Goal: Transaction & Acquisition: Purchase product/service

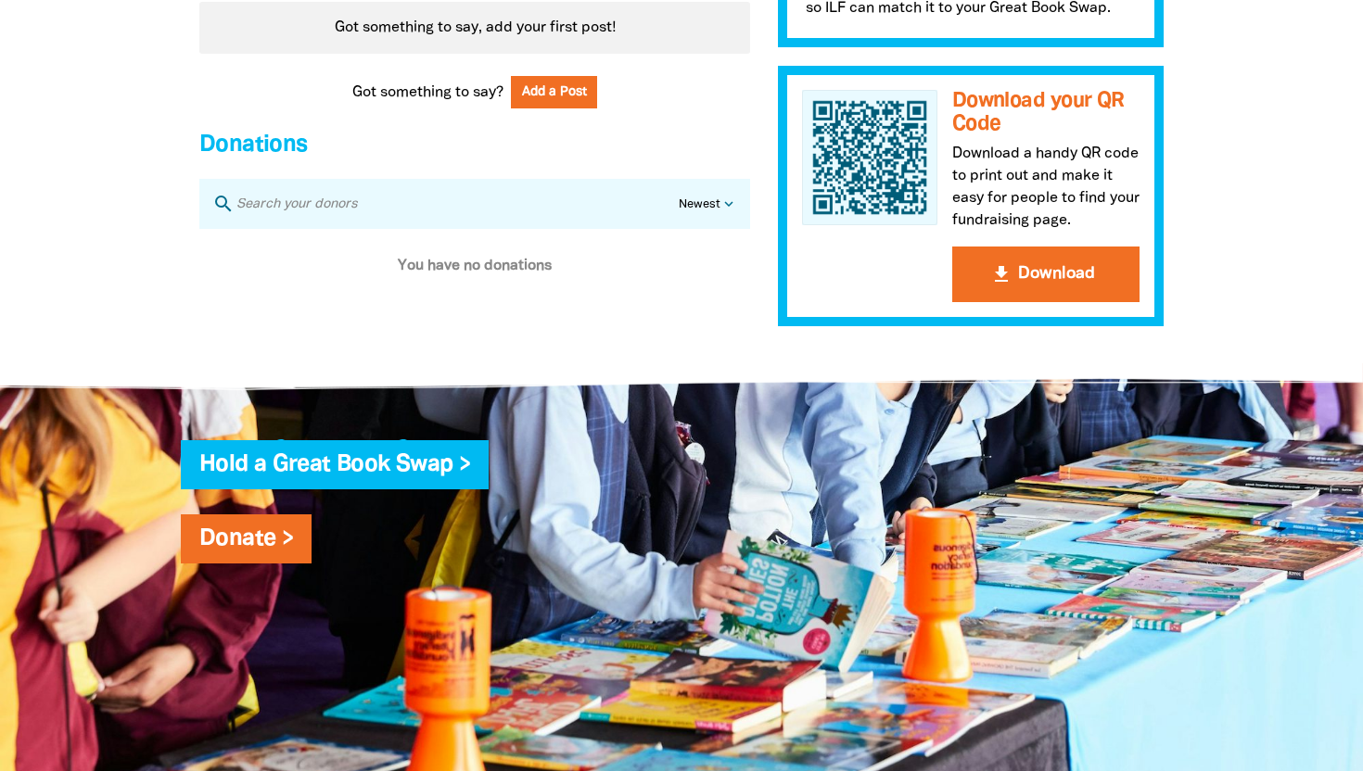
scroll to position [1600, 0]
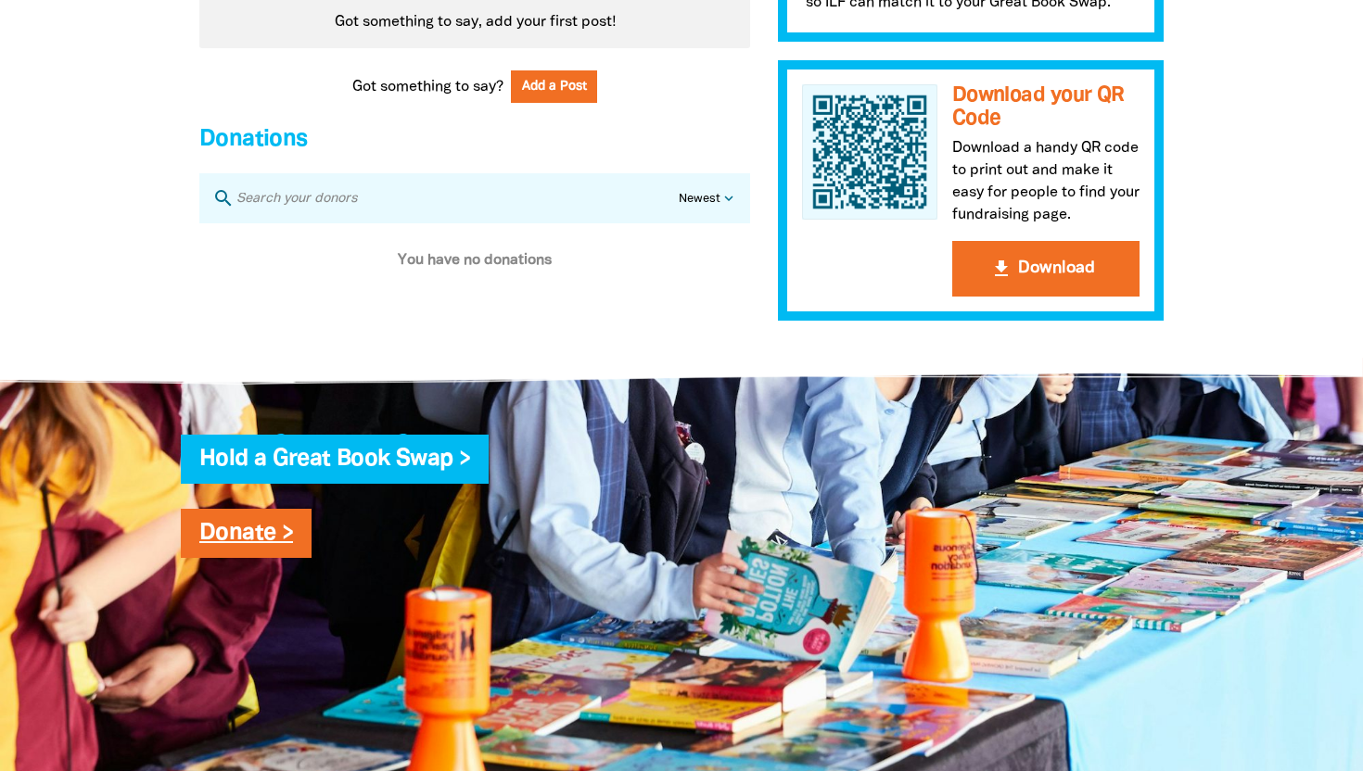
click at [257, 544] on link "Donate >" at bounding box center [246, 533] width 94 height 21
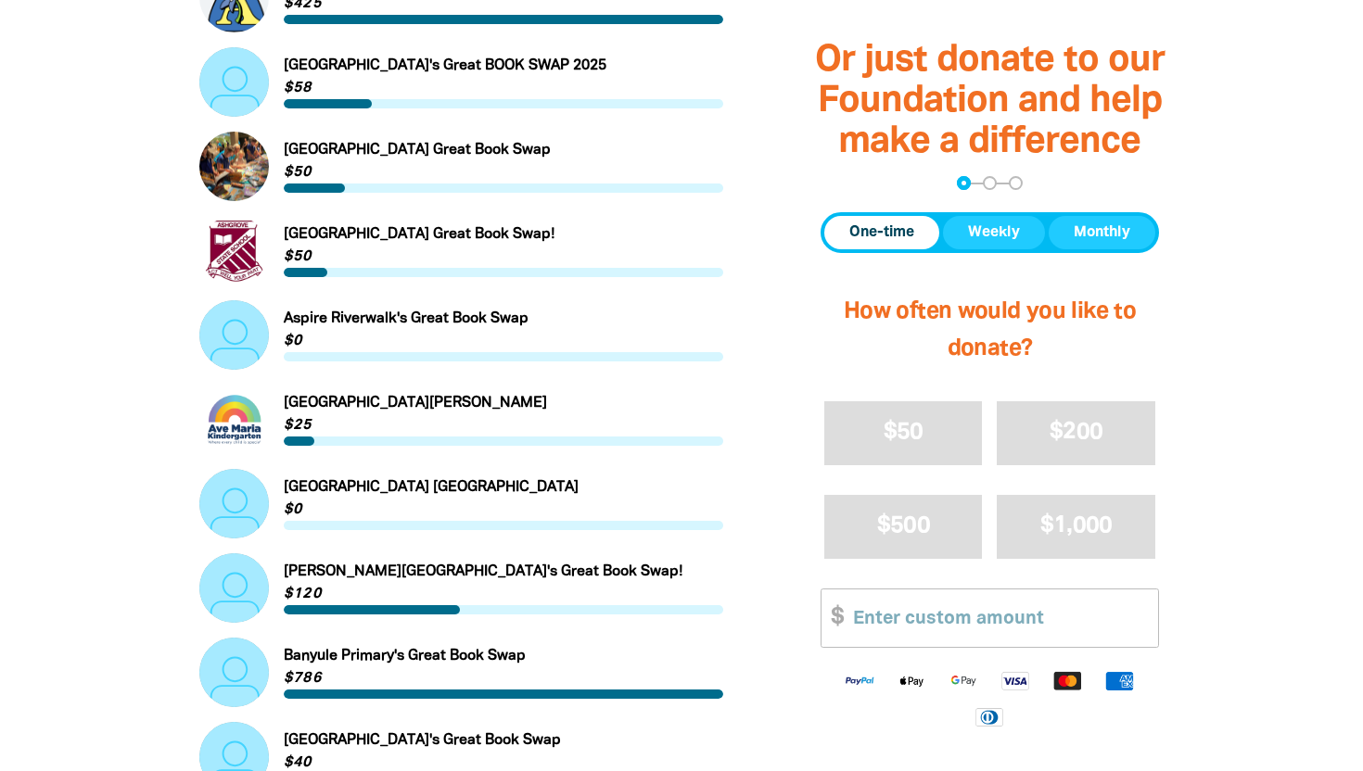
scroll to position [1644, 0]
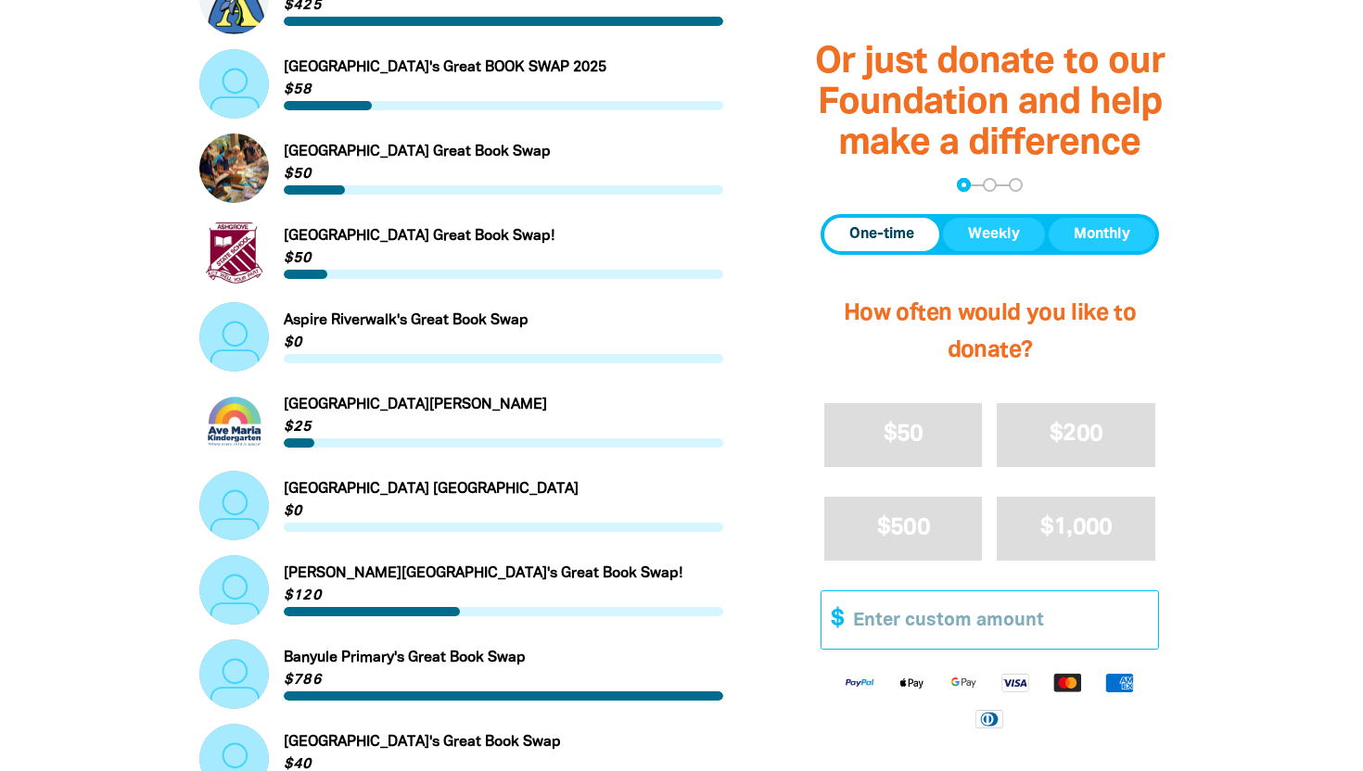
click at [882, 617] on input "Other Amount" at bounding box center [999, 619] width 318 height 57
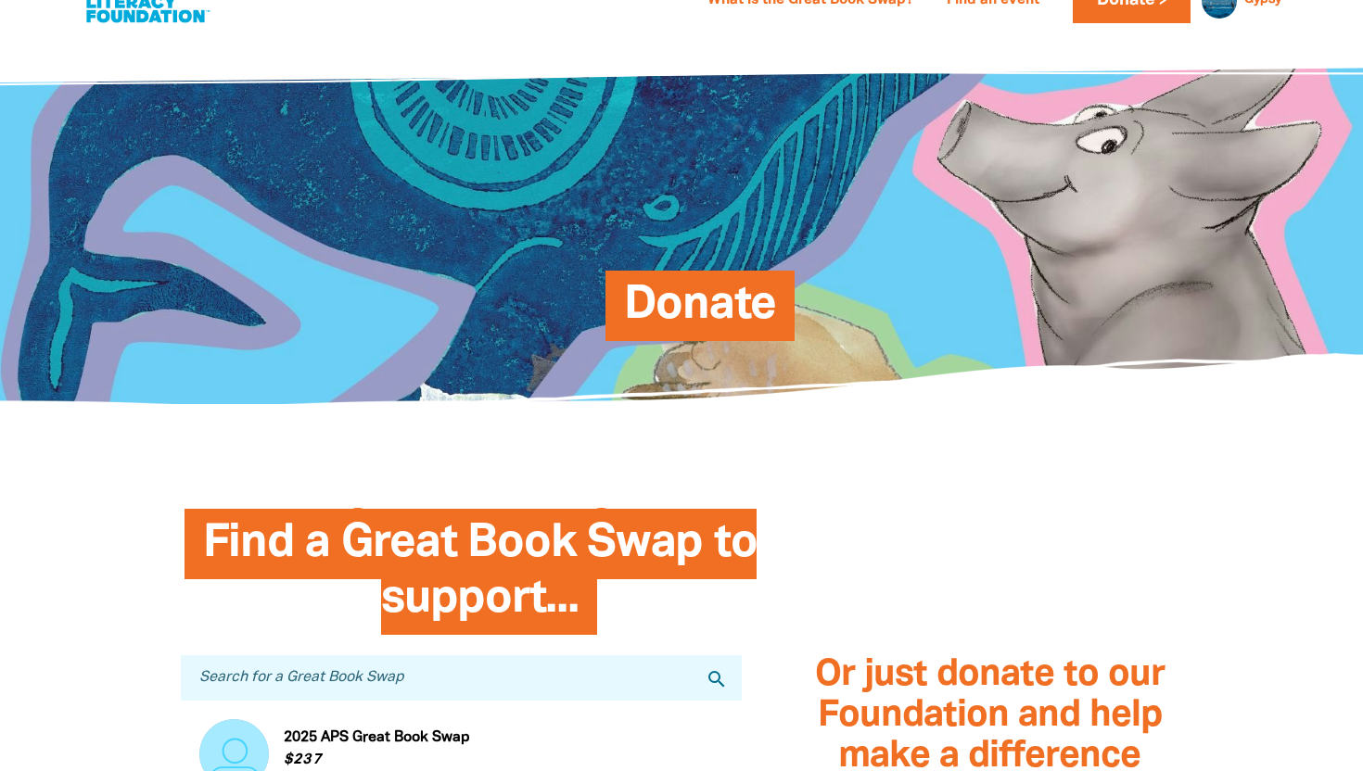
scroll to position [0, 0]
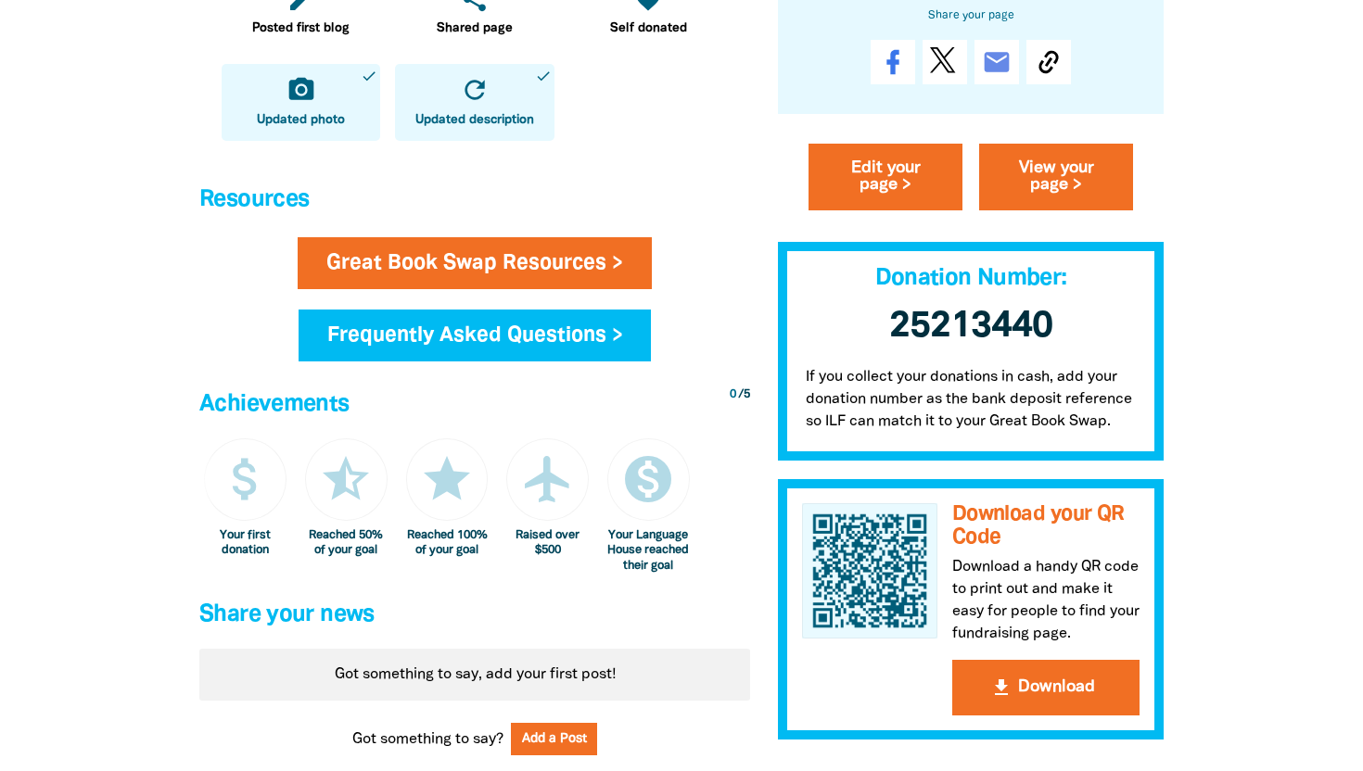
scroll to position [945, 0]
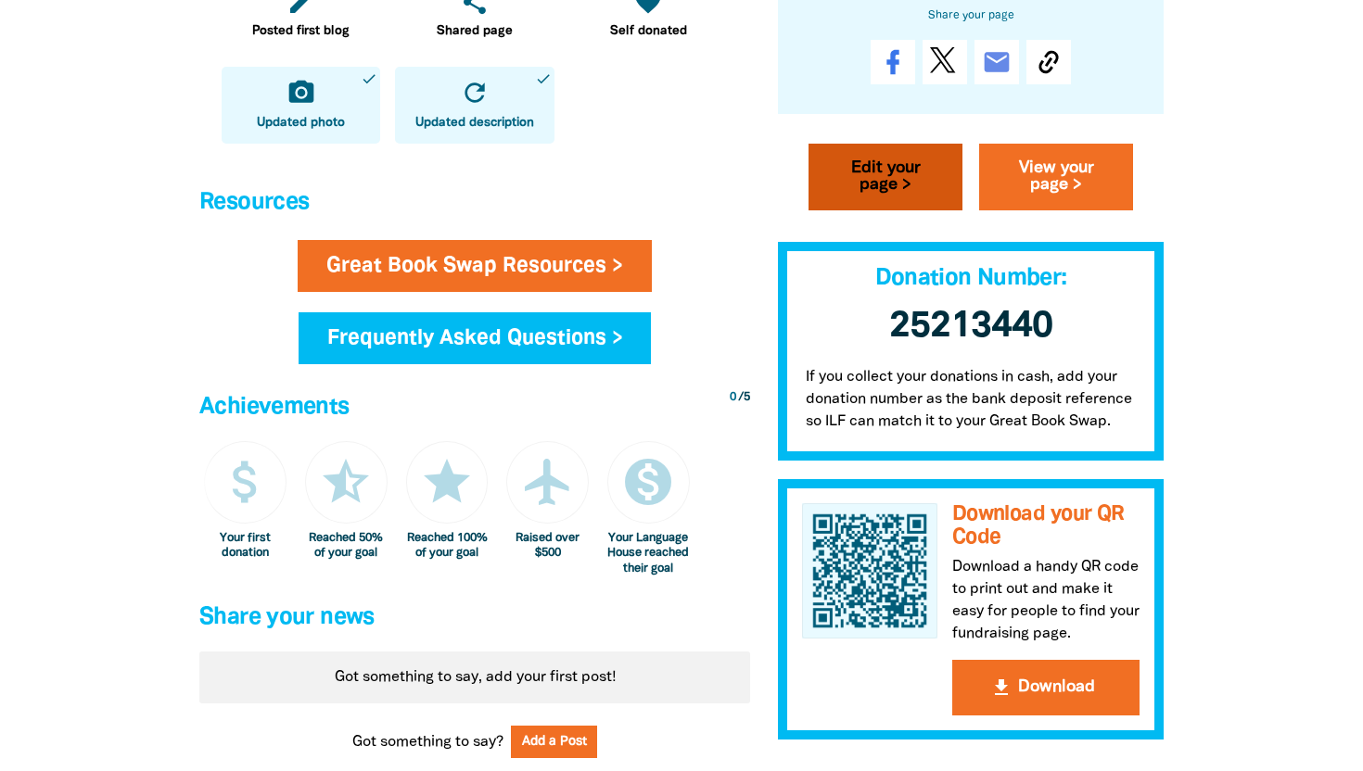
click at [868, 184] on link "Edit your page >" at bounding box center [885, 177] width 154 height 67
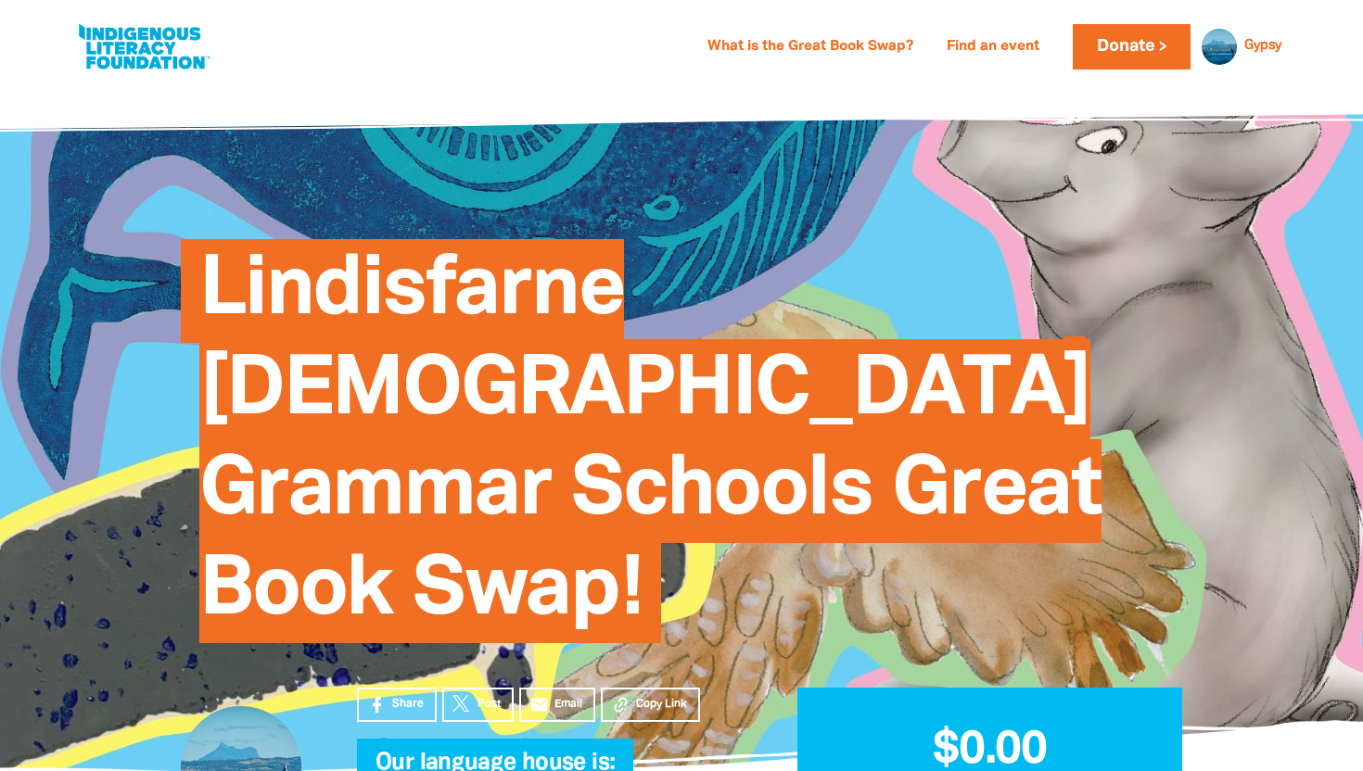
select select "[GEOGRAPHIC_DATA]"
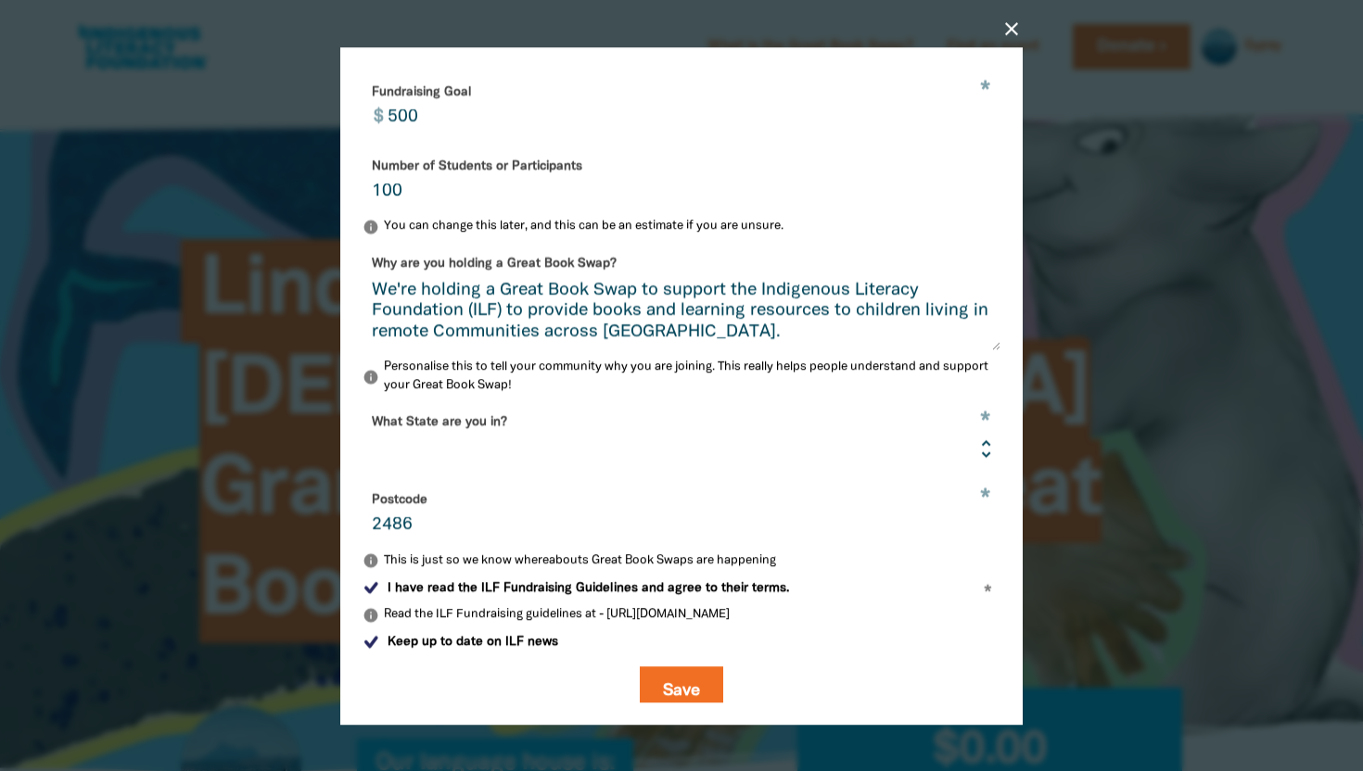
scroll to position [549, 0]
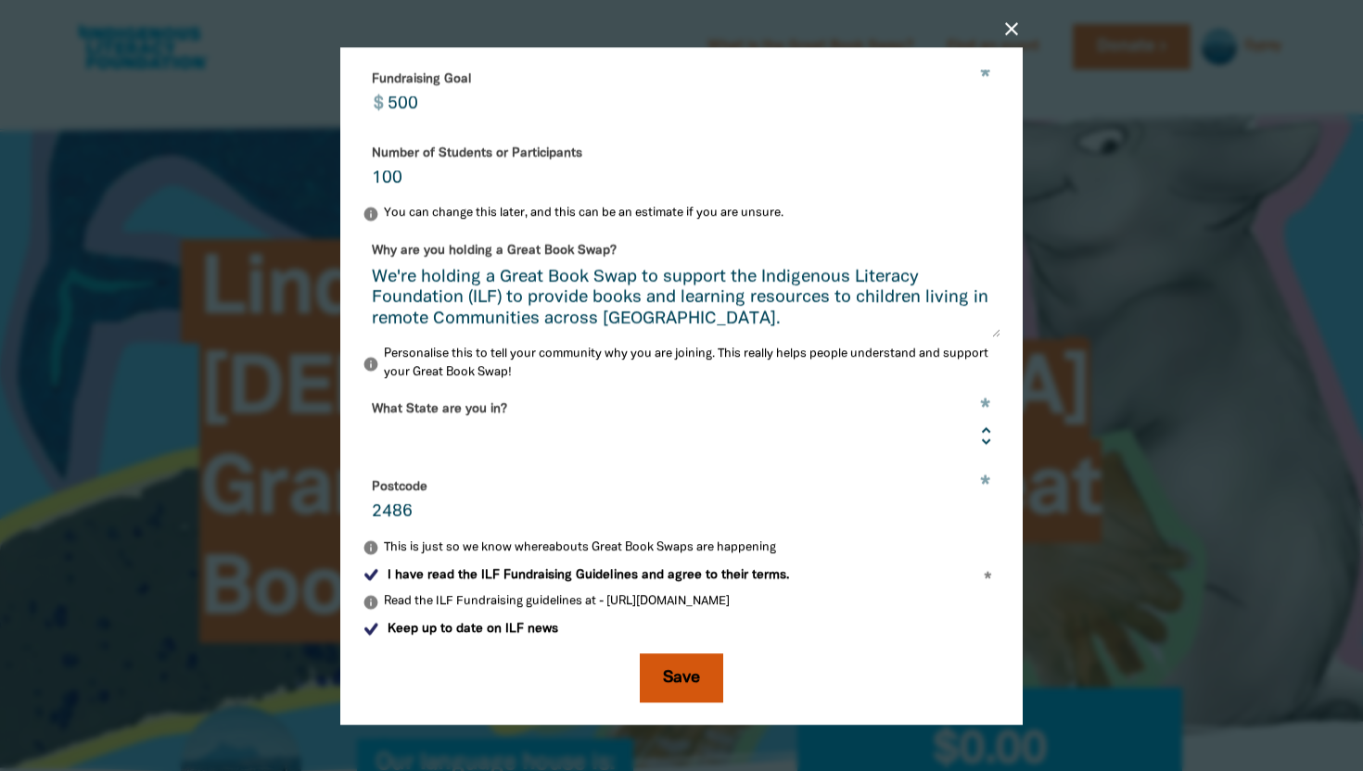
click at [664, 671] on button "Save" at bounding box center [681, 678] width 83 height 50
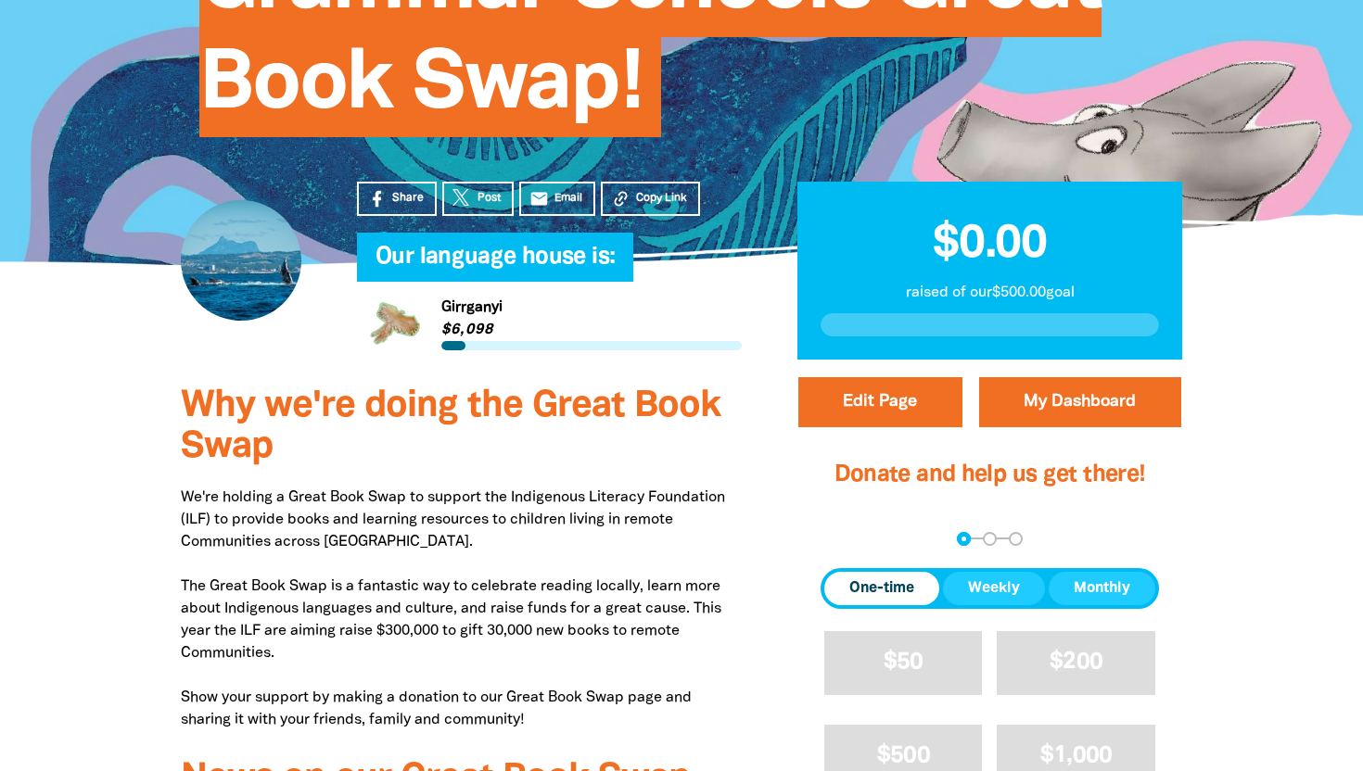
scroll to position [505, 0]
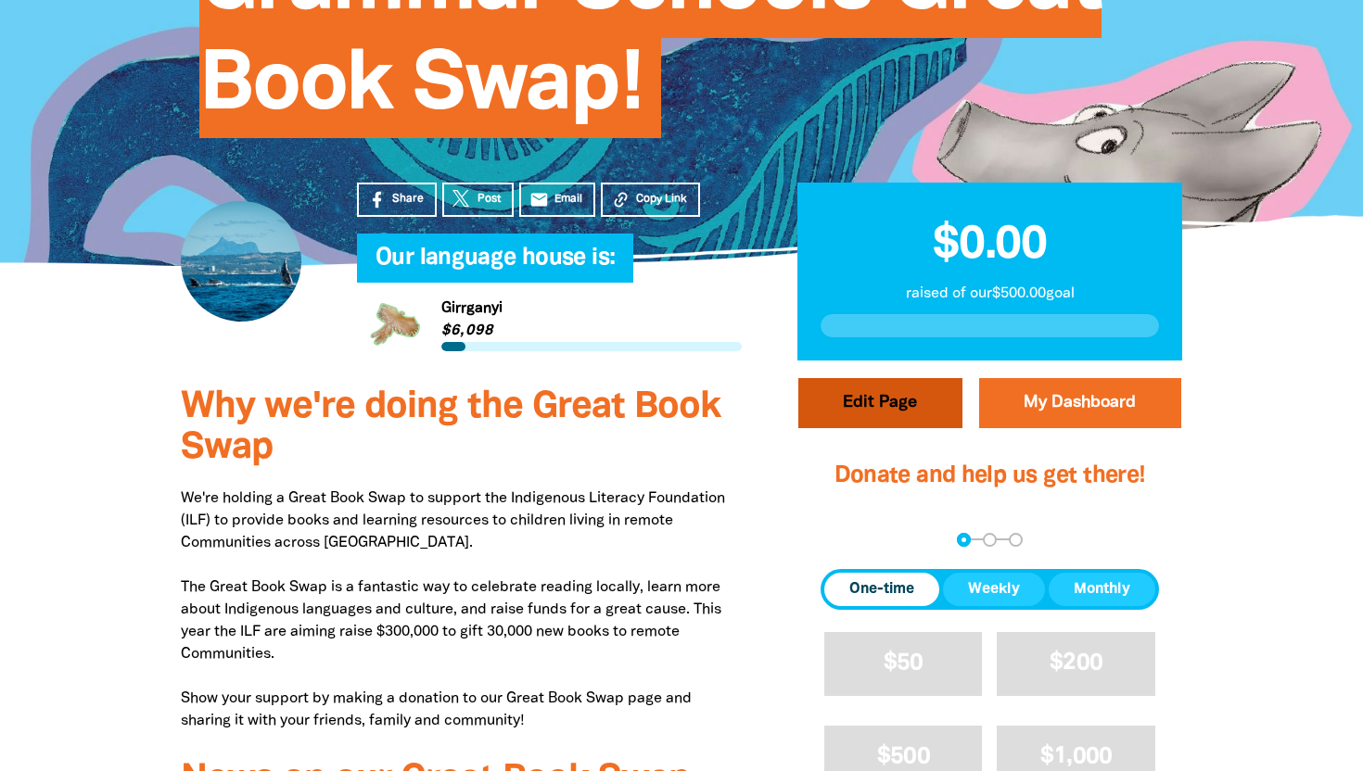
click at [891, 378] on button "Edit Page" at bounding box center [880, 403] width 164 height 50
select select "[GEOGRAPHIC_DATA]"
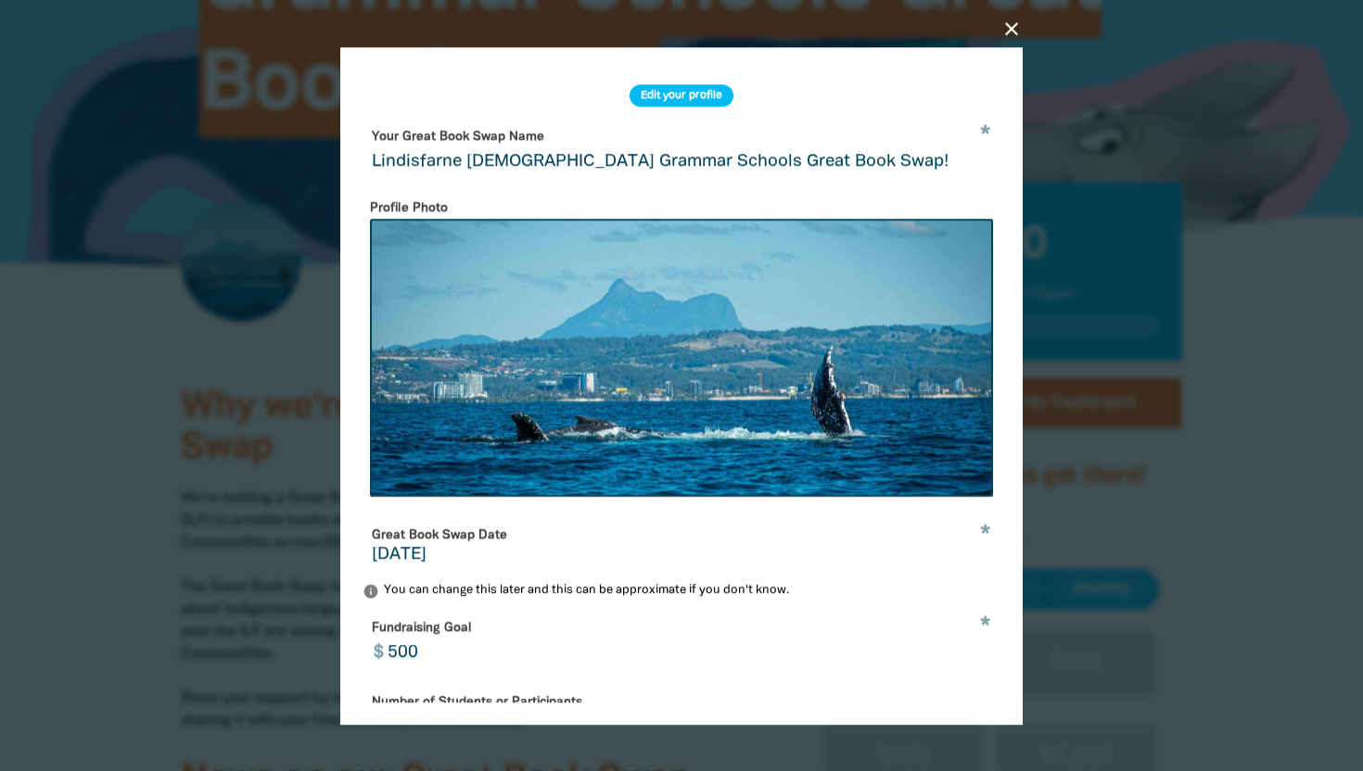
click at [1015, 32] on icon "close" at bounding box center [1011, 28] width 22 height 22
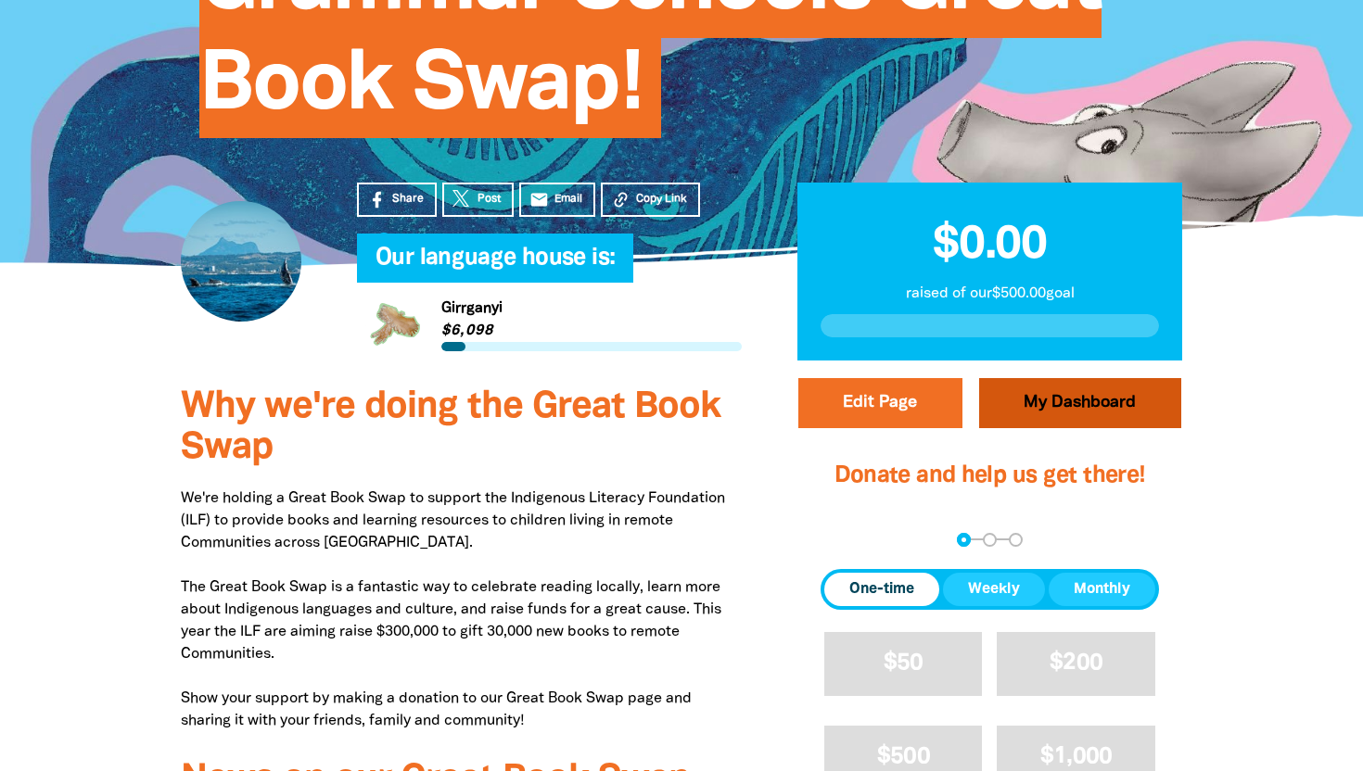
click at [1056, 378] on link "My Dashboard" at bounding box center [1080, 403] width 202 height 50
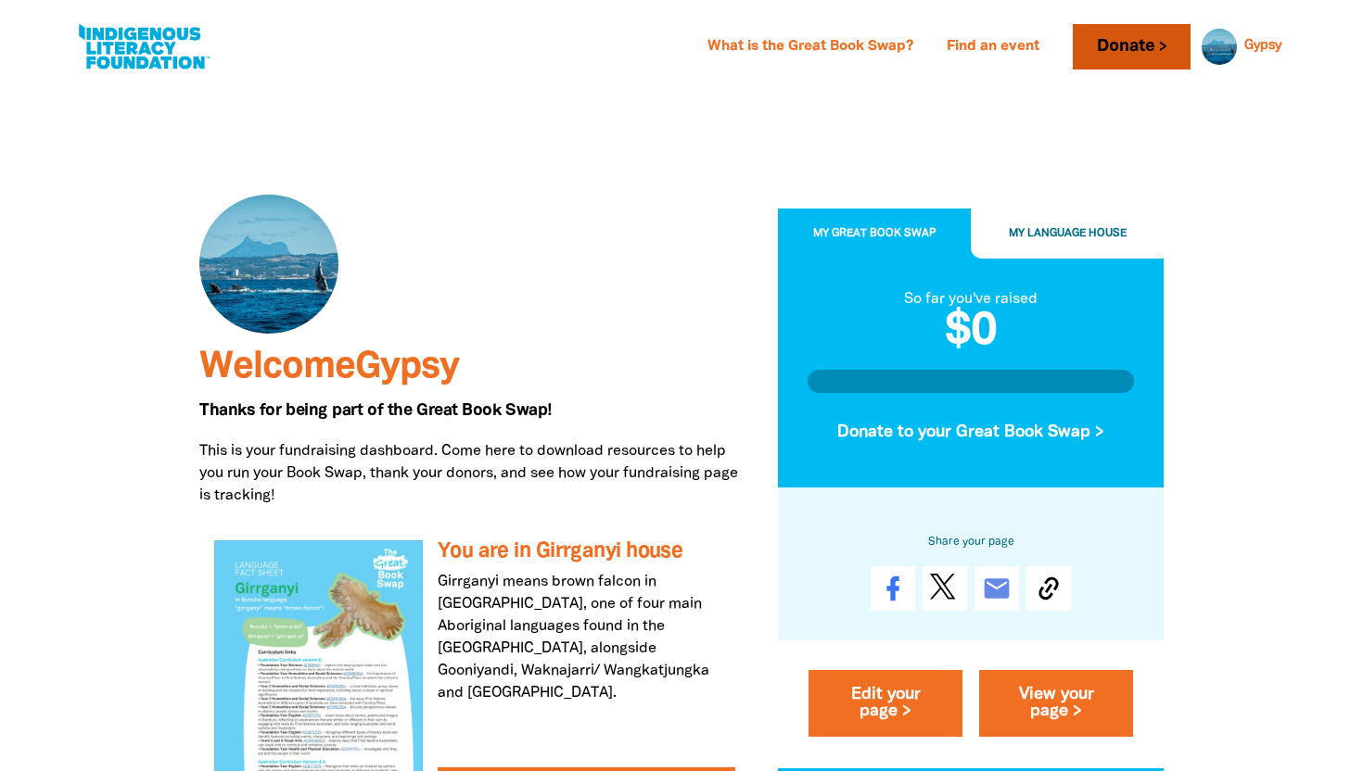
click at [1136, 60] on link "Donate" at bounding box center [1130, 46] width 117 height 45
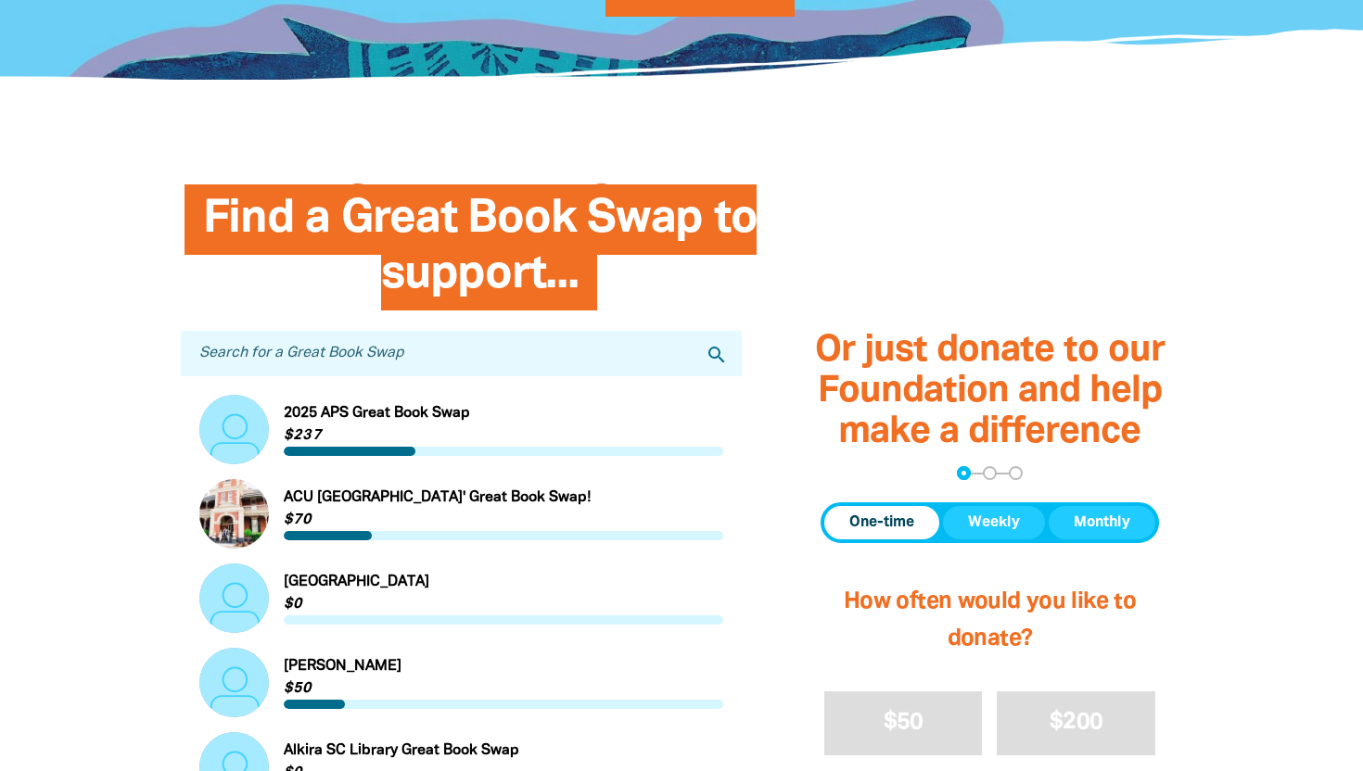
scroll to position [345, 0]
